Goal: Information Seeking & Learning: Stay updated

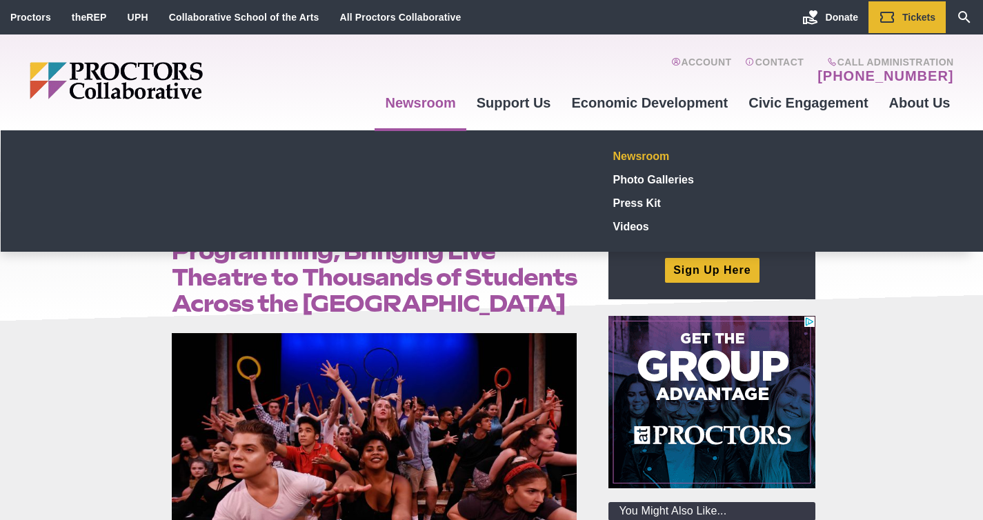
click at [638, 157] on link "Newsroom" at bounding box center [708, 155] width 201 height 23
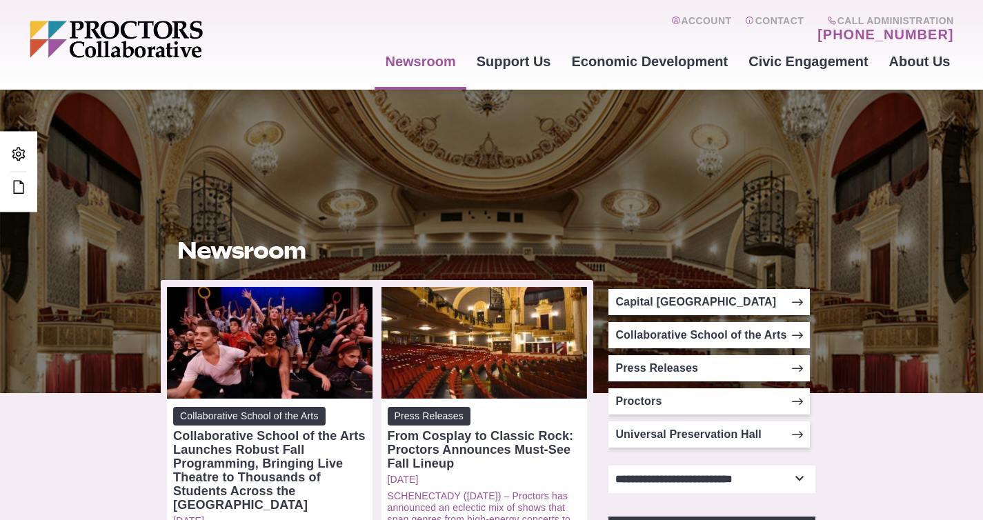
scroll to position [233, 0]
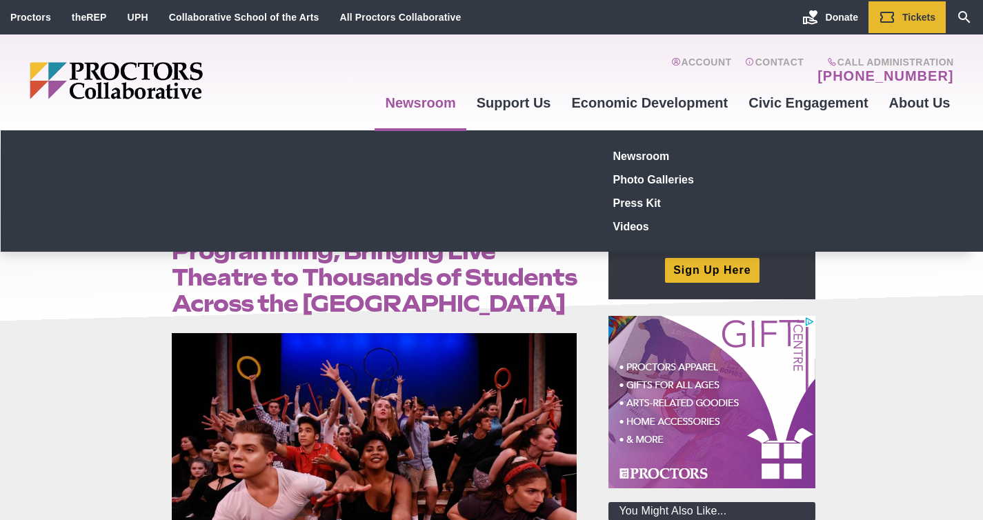
click at [425, 106] on link "Newsroom" at bounding box center [419, 102] width 91 height 37
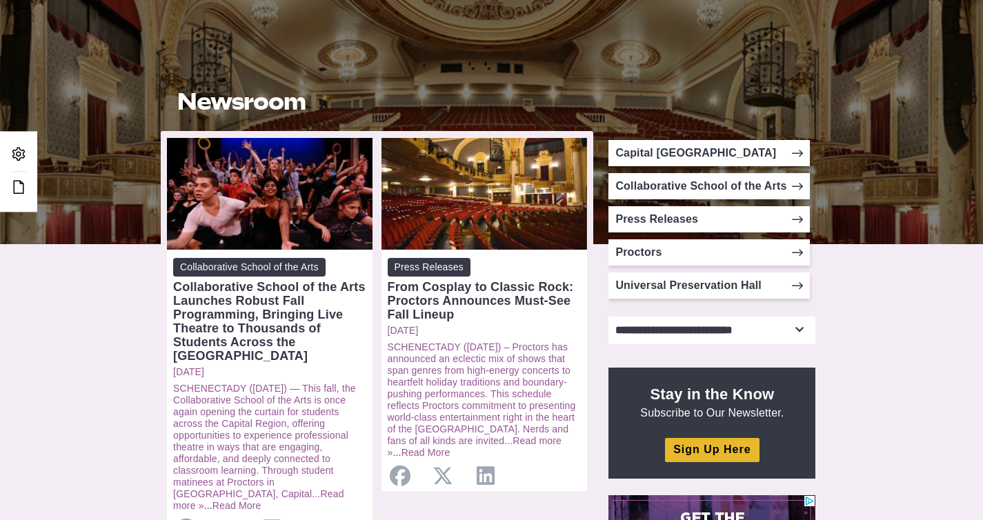
scroll to position [258, 0]
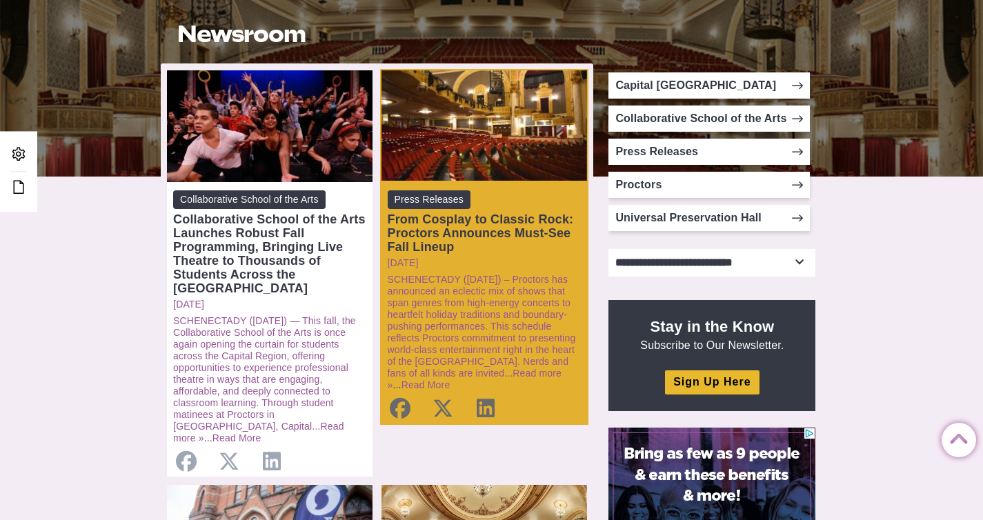
click at [428, 198] on span "Press Releases" at bounding box center [429, 199] width 83 height 19
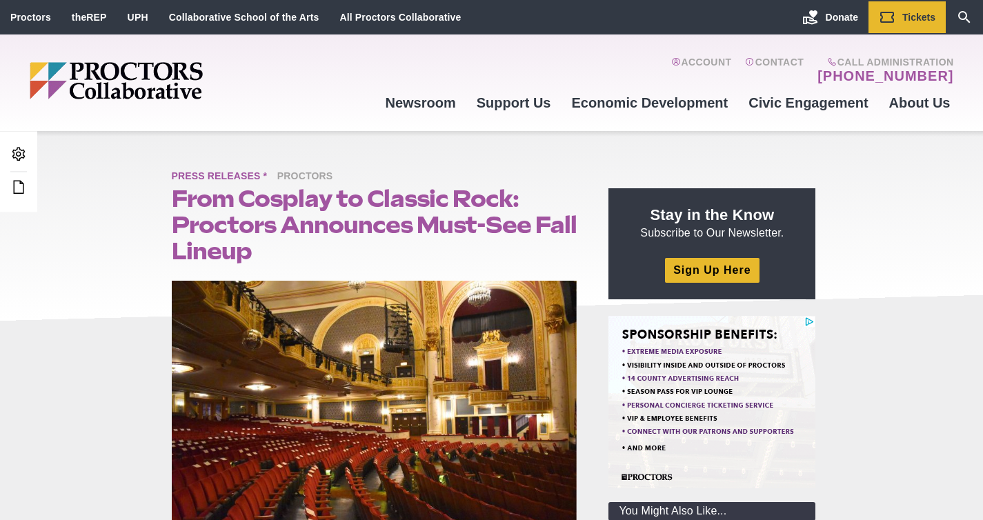
click at [247, 174] on span "Press Releases *" at bounding box center [223, 176] width 103 height 17
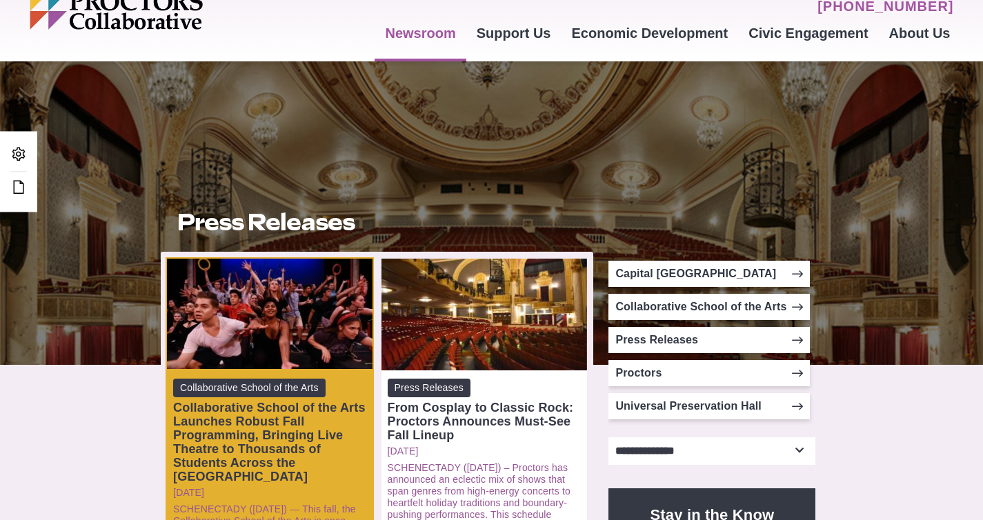
scroll to position [139, 0]
